Goal: Navigation & Orientation: Find specific page/section

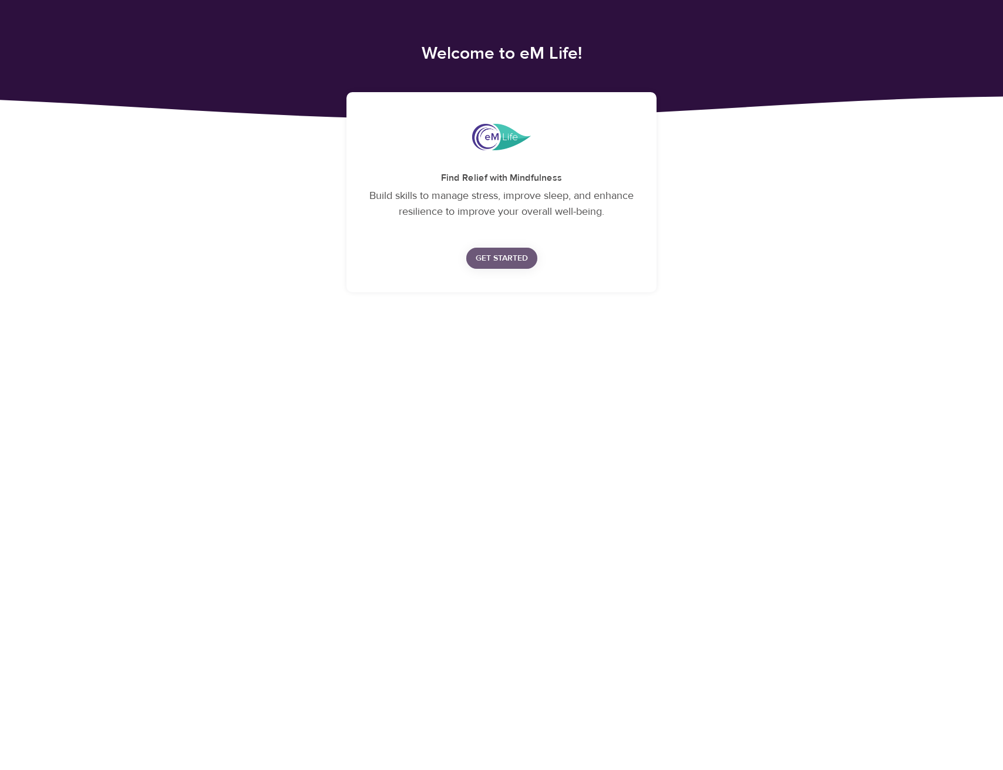
click at [508, 262] on span "Get Started" at bounding box center [501, 258] width 52 height 15
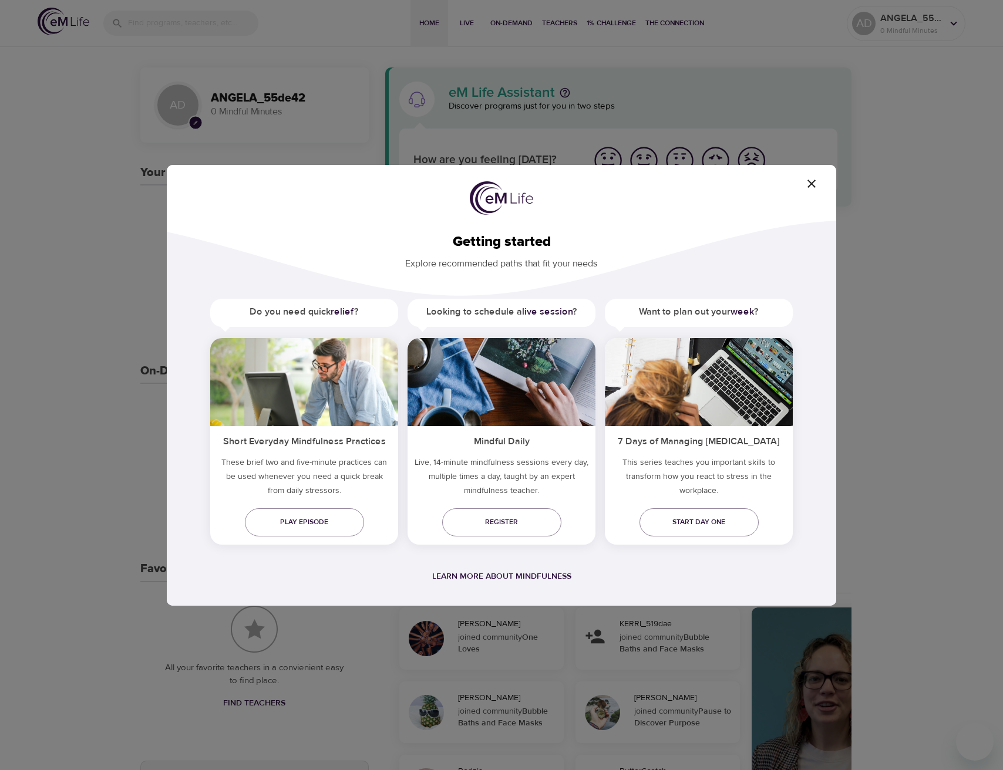
click at [811, 185] on icon "button" at bounding box center [811, 184] width 14 height 14
